Goal: Task Accomplishment & Management: Manage account settings

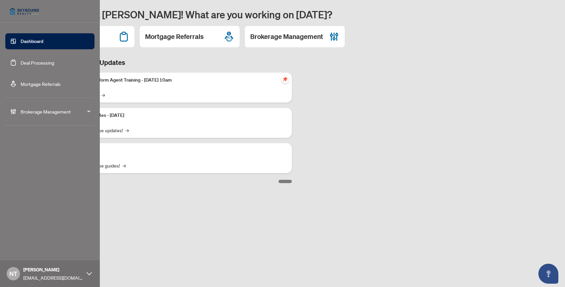
click at [63, 104] on div "Brokerage Management" at bounding box center [49, 111] width 89 height 16
click at [30, 241] on link "Manage Agents" at bounding box center [30, 242] width 33 height 6
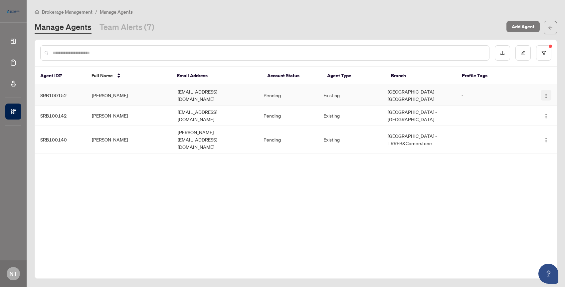
click at [548, 93] on img "button" at bounding box center [545, 95] width 5 height 5
click at [413, 94] on td "[GEOGRAPHIC_DATA] - [GEOGRAPHIC_DATA]" at bounding box center [419, 95] width 74 height 20
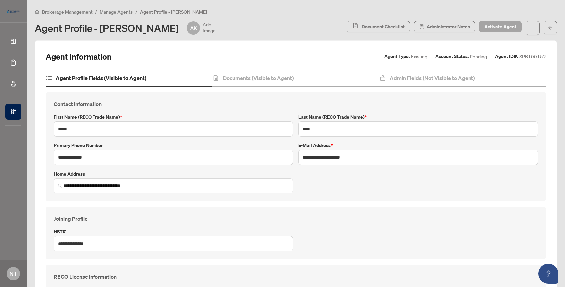
click at [503, 28] on span "Activate Agent" at bounding box center [500, 26] width 32 height 11
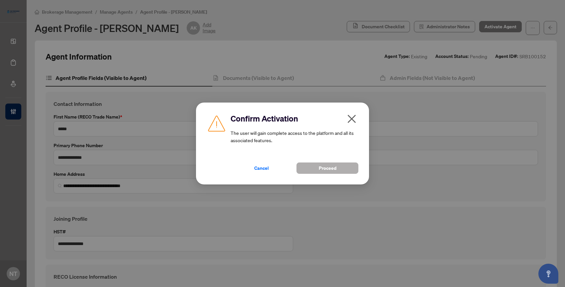
click at [328, 163] on span "Proceed" at bounding box center [328, 168] width 18 height 11
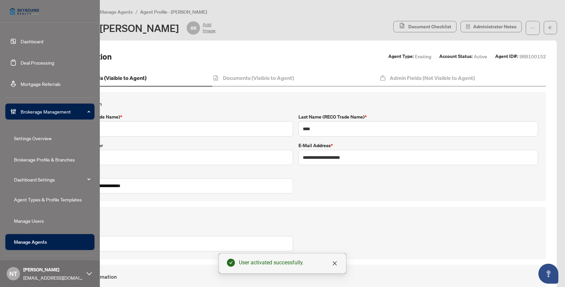
click at [44, 240] on link "Manage Agents" at bounding box center [30, 242] width 33 height 6
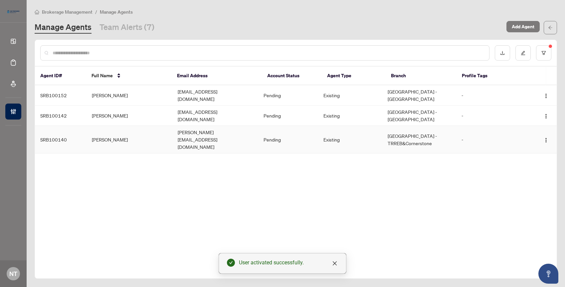
click at [132, 128] on td "[PERSON_NAME]" at bounding box center [130, 140] width 86 height 28
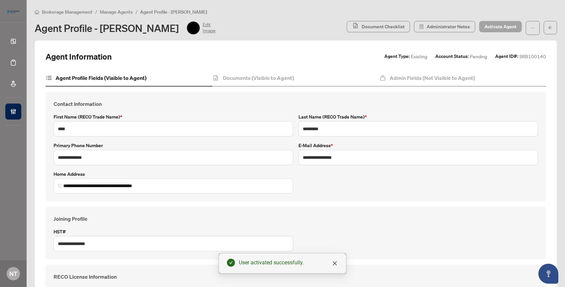
click at [509, 25] on span "Activate Agent" at bounding box center [500, 26] width 32 height 11
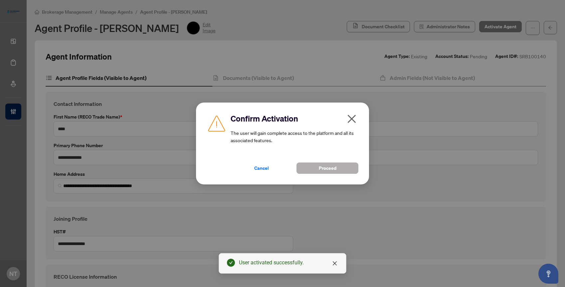
click at [328, 169] on span "Proceed" at bounding box center [328, 168] width 18 height 11
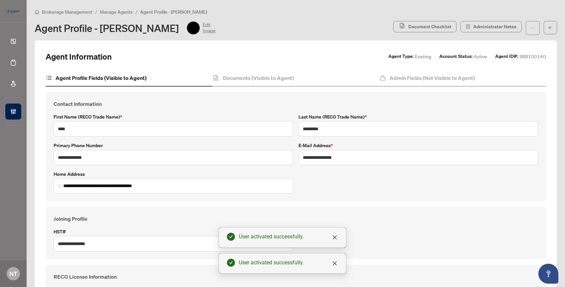
type input "**********"
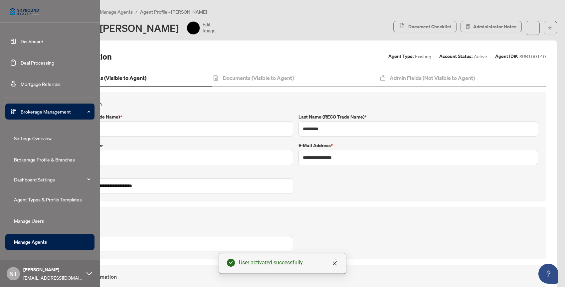
click at [27, 241] on link "Manage Agents" at bounding box center [30, 242] width 33 height 6
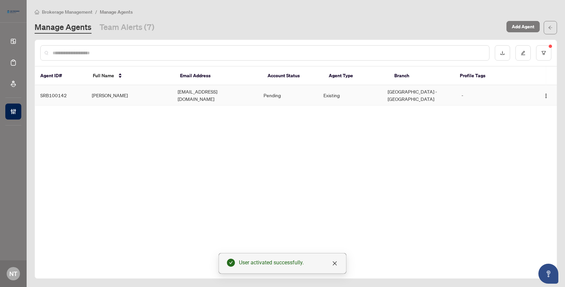
click at [136, 93] on td "[PERSON_NAME]" at bounding box center [130, 95] width 86 height 20
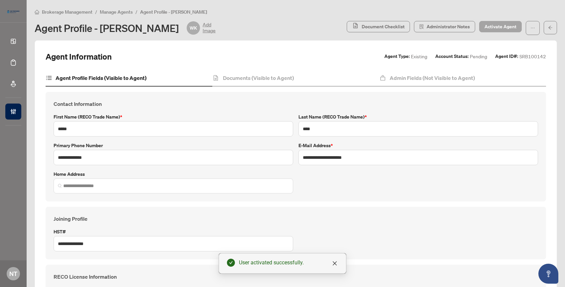
click at [506, 27] on span "Activate Agent" at bounding box center [500, 26] width 32 height 11
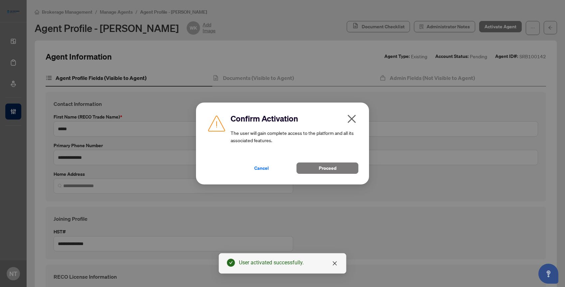
click at [327, 162] on div "Cancel Proceed" at bounding box center [295, 163] width 128 height 19
click at [326, 166] on span "Proceed" at bounding box center [328, 168] width 18 height 11
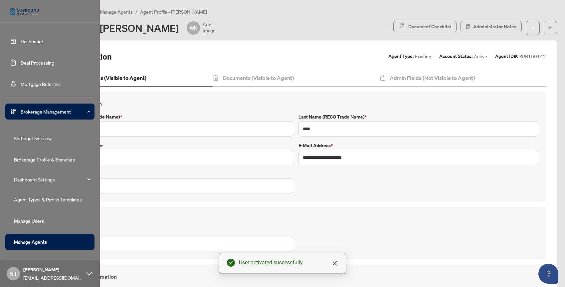
click at [32, 243] on link "Manage Agents" at bounding box center [30, 242] width 33 height 6
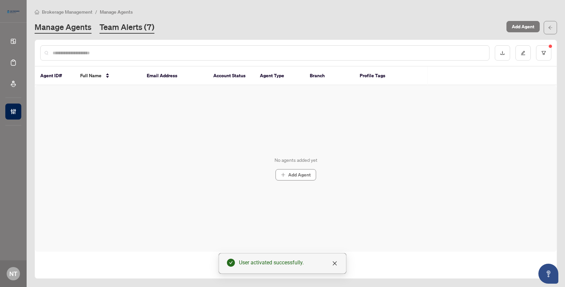
click at [131, 27] on link "Team Alerts (7)" at bounding box center [126, 28] width 55 height 12
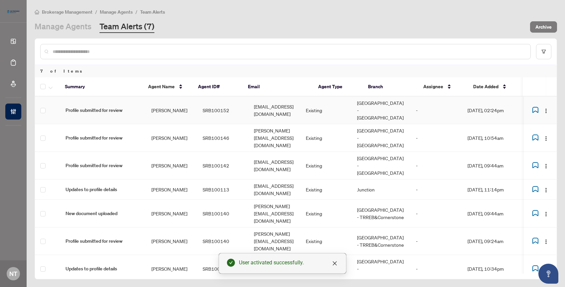
click at [129, 110] on td "Profile submitted for review" at bounding box center [103, 110] width 86 height 28
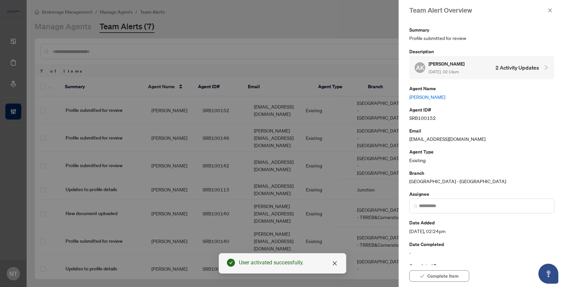
scroll to position [18, 0]
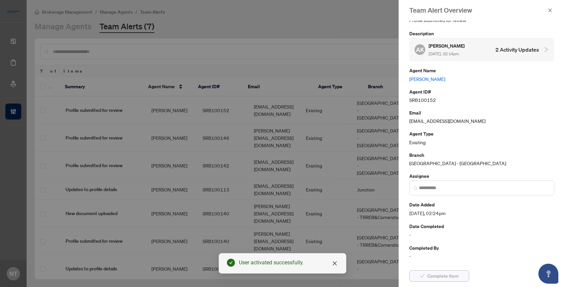
click at [441, 277] on span "Complete Item" at bounding box center [442, 276] width 31 height 11
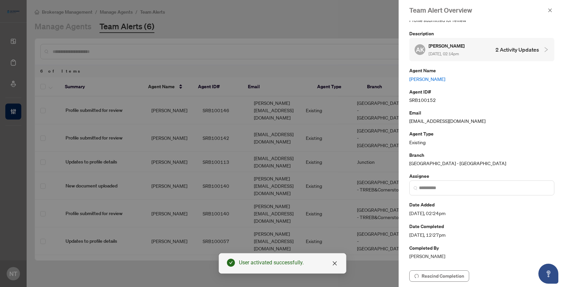
click at [233, 124] on div at bounding box center [282, 143] width 565 height 287
click at [238, 104] on div at bounding box center [282, 143] width 565 height 287
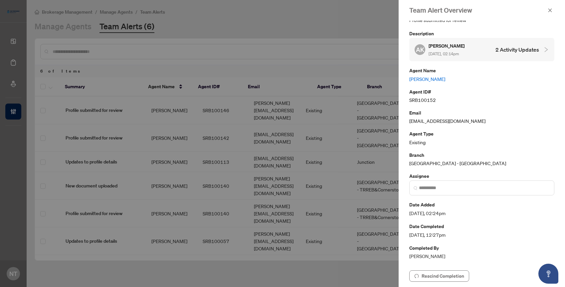
click at [233, 109] on div at bounding box center [282, 143] width 565 height 287
drag, startPoint x: 549, startPoint y: 12, endPoint x: 273, endPoint y: 71, distance: 282.0
click at [549, 12] on icon "close" at bounding box center [550, 10] width 5 height 5
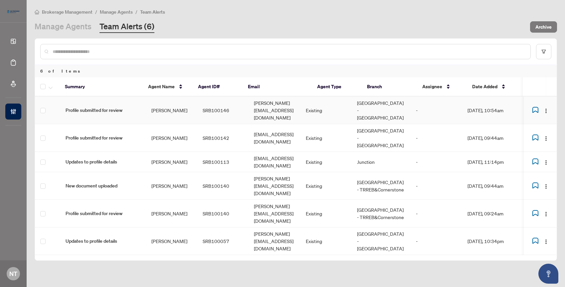
click at [249, 102] on td "[PERSON_NAME][EMAIL_ADDRESS][DOMAIN_NAME]" at bounding box center [275, 110] width 52 height 28
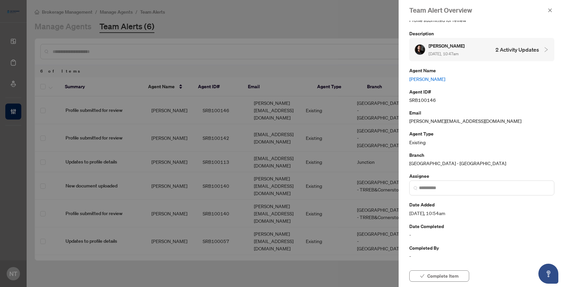
click at [521, 54] on div "[PERSON_NAME] [DATE], 10:47am 2 Activity Updates" at bounding box center [477, 49] width 124 height 15
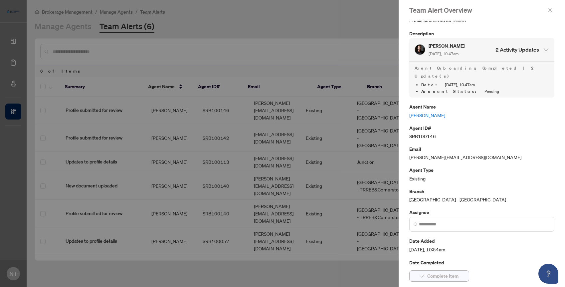
click at [437, 273] on span "Complete Item" at bounding box center [442, 276] width 31 height 11
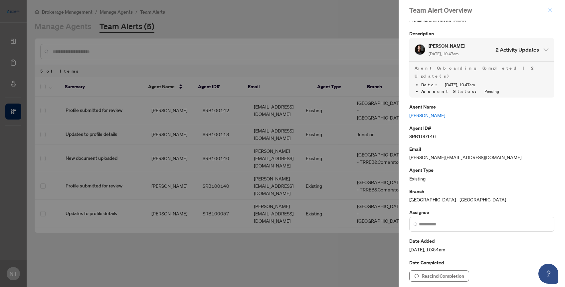
click at [550, 9] on icon "close" at bounding box center [550, 10] width 5 height 5
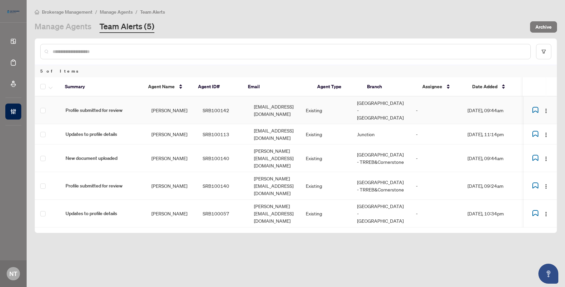
click at [221, 104] on td "SRB100142" at bounding box center [222, 110] width 51 height 28
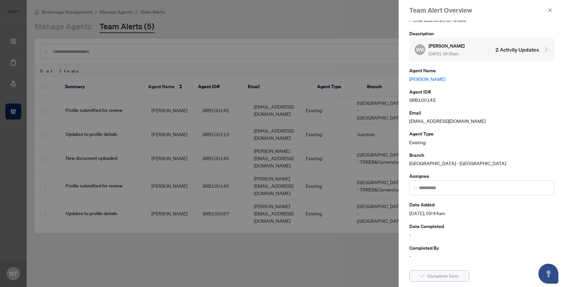
click at [442, 276] on span "Complete Item" at bounding box center [442, 276] width 31 height 11
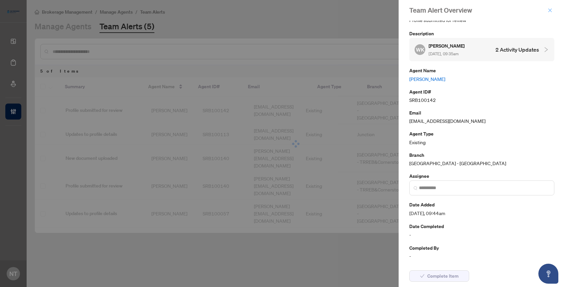
click at [552, 8] on icon "close" at bounding box center [550, 10] width 5 height 5
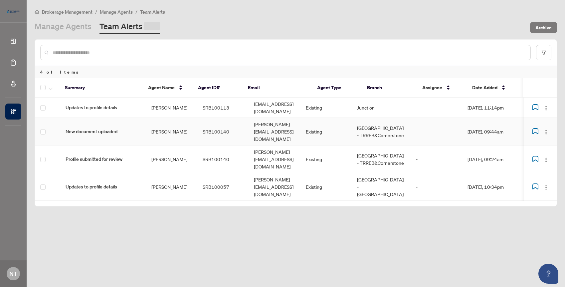
click at [182, 129] on td "[PERSON_NAME]" at bounding box center [171, 132] width 51 height 28
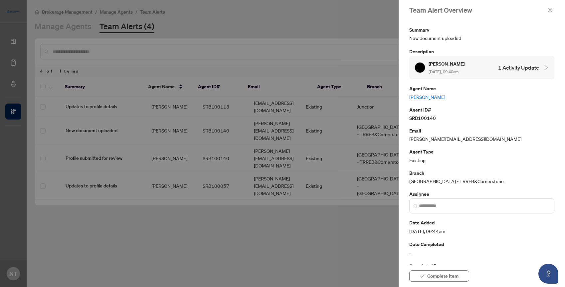
click at [506, 71] on h4 "1 Activity Update" at bounding box center [518, 68] width 41 height 8
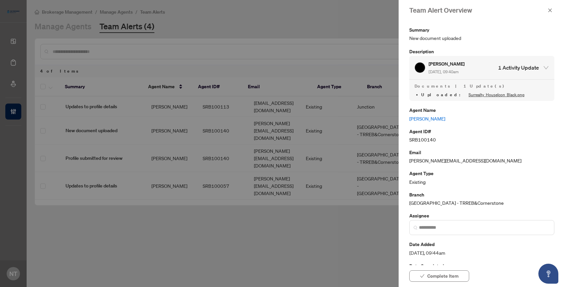
scroll to position [40, 0]
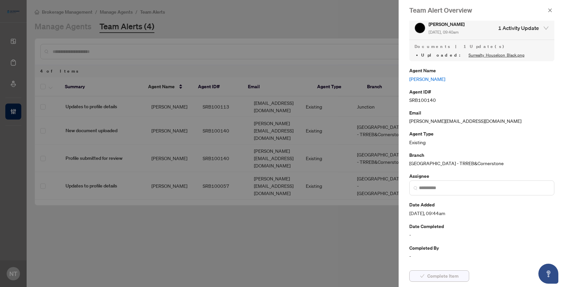
click at [426, 276] on button "Complete Item" at bounding box center [439, 275] width 60 height 11
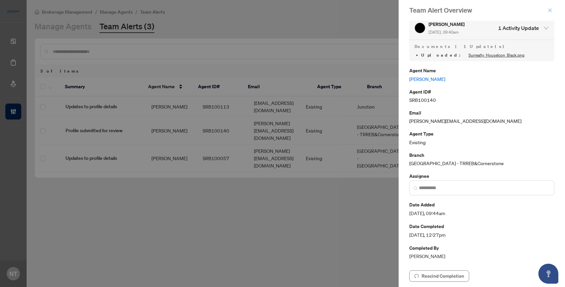
click at [550, 10] on icon "close" at bounding box center [550, 10] width 4 height 4
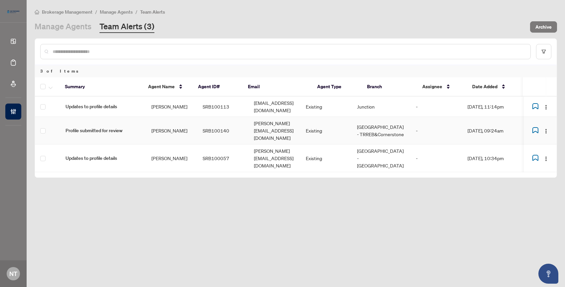
click at [150, 135] on td "[PERSON_NAME]" at bounding box center [171, 131] width 51 height 28
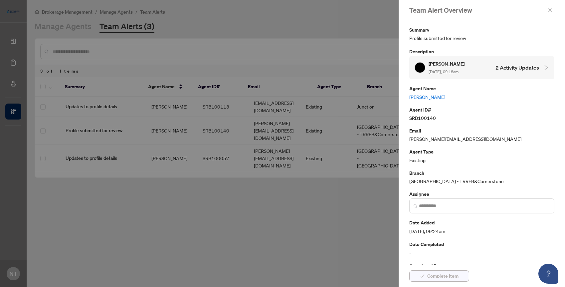
scroll to position [18, 0]
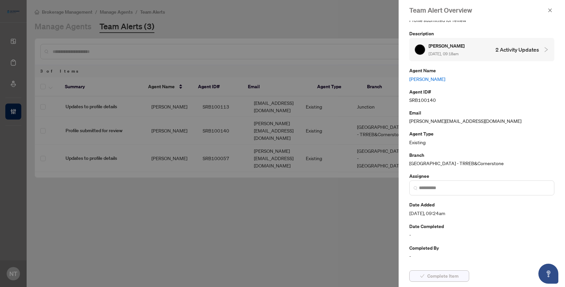
click at [433, 274] on span "Complete Item" at bounding box center [442, 276] width 31 height 11
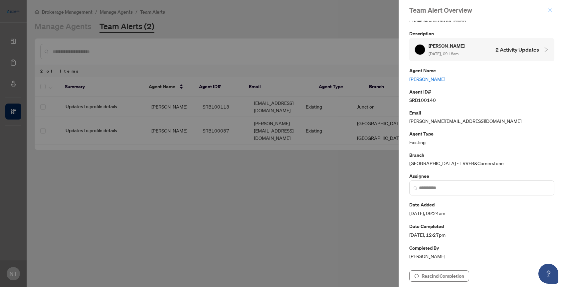
click at [548, 10] on icon "close" at bounding box center [550, 10] width 5 height 5
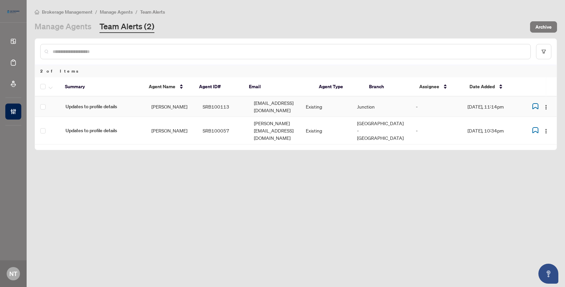
click at [178, 105] on td "[PERSON_NAME]" at bounding box center [171, 106] width 51 height 20
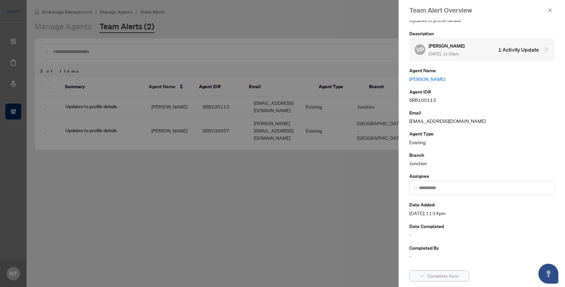
click at [438, 276] on span "Complete Item" at bounding box center [442, 276] width 31 height 11
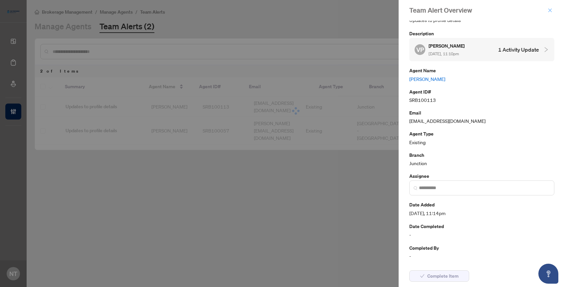
click at [550, 10] on icon "close" at bounding box center [550, 10] width 4 height 4
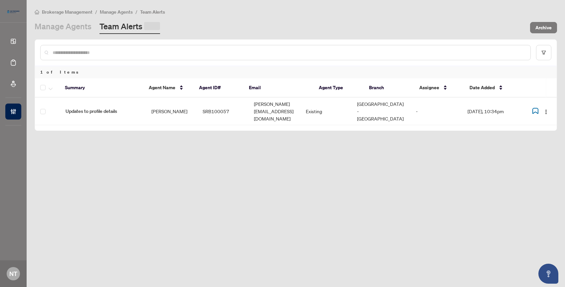
click at [229, 106] on td "SRB100057" at bounding box center [222, 111] width 51 height 28
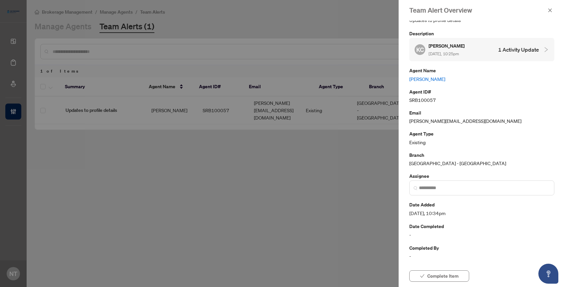
click at [442, 266] on div "Complete Item" at bounding box center [482, 276] width 166 height 22
click at [440, 275] on span "Complete Item" at bounding box center [442, 276] width 31 height 11
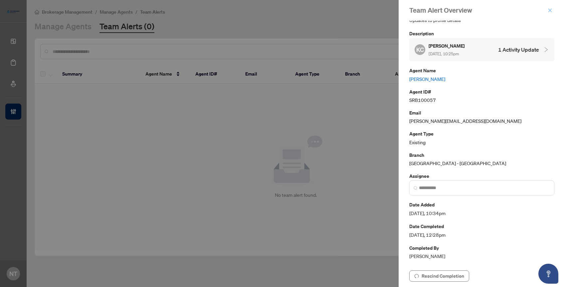
click at [548, 11] on icon "close" at bounding box center [550, 10] width 5 height 5
